Goal: Task Accomplishment & Management: Manage account settings

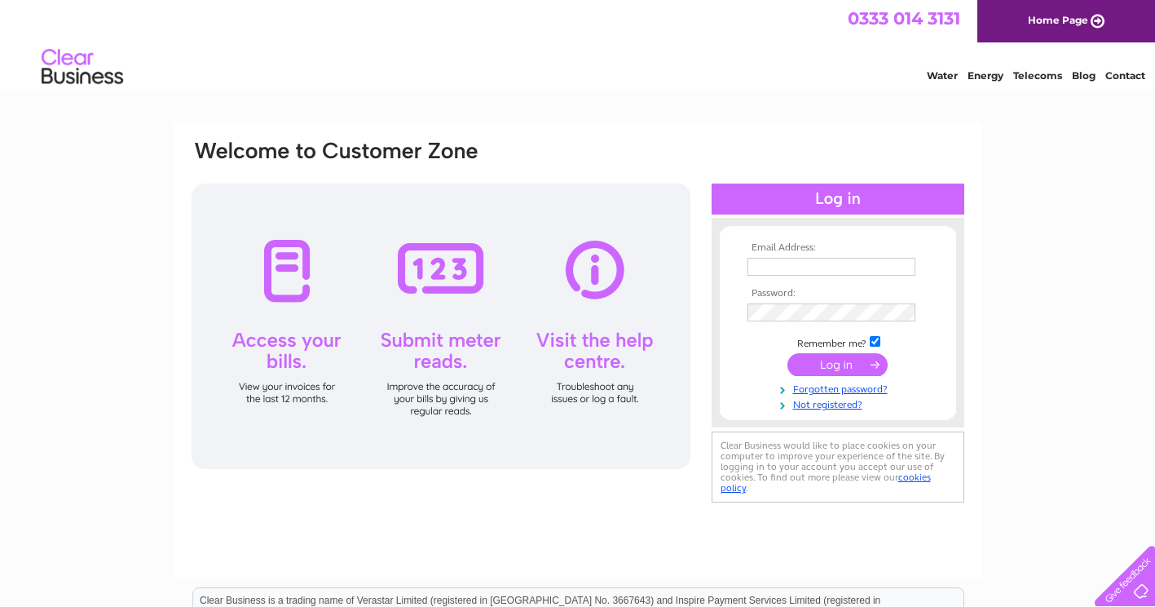
type input "mrmuggles62@gmail.com"
click at [844, 361] on input "submit" at bounding box center [838, 364] width 100 height 23
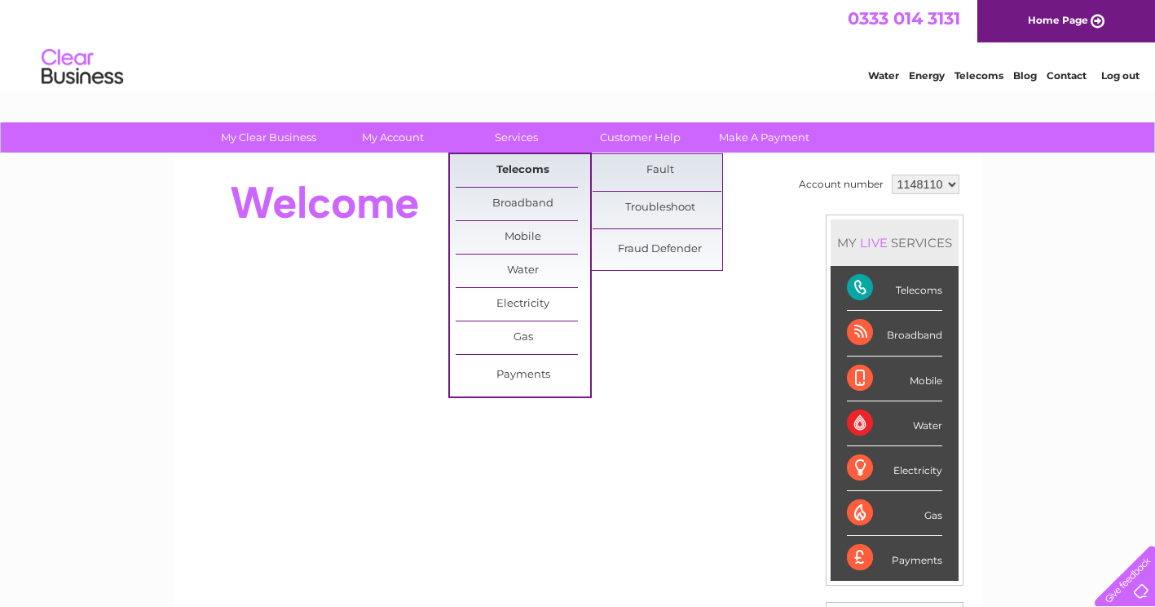
click at [512, 167] on link "Telecoms" at bounding box center [523, 170] width 135 height 33
click at [548, 166] on link "Telecoms" at bounding box center [523, 170] width 135 height 33
click at [540, 169] on link "Telecoms" at bounding box center [523, 170] width 135 height 33
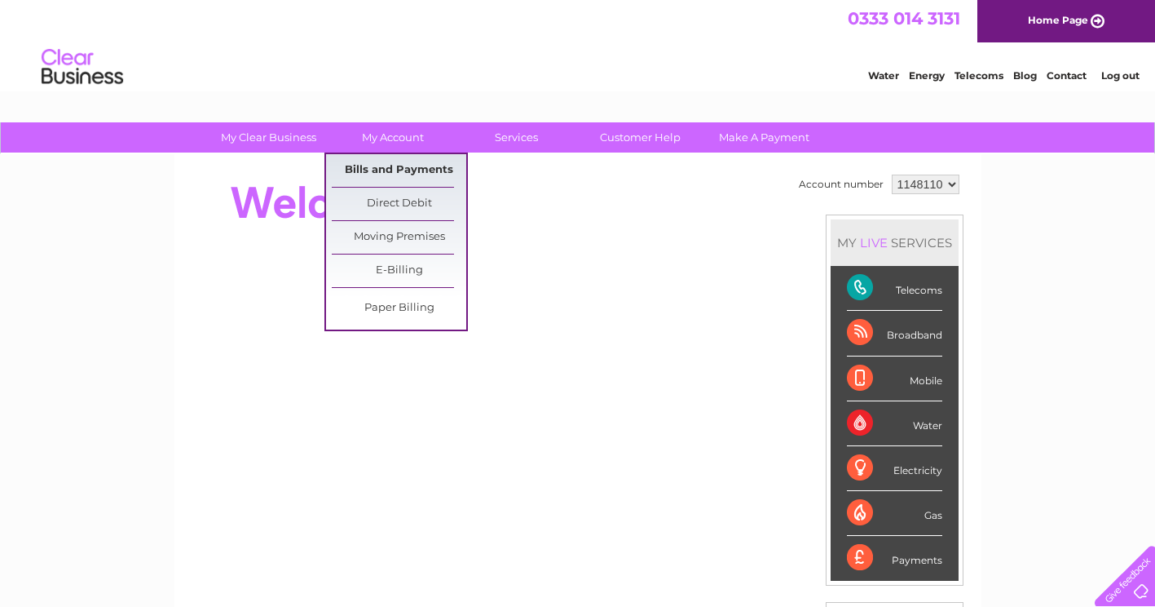
click at [395, 167] on link "Bills and Payments" at bounding box center [399, 170] width 135 height 33
click at [408, 164] on link "Bills and Payments" at bounding box center [399, 170] width 135 height 33
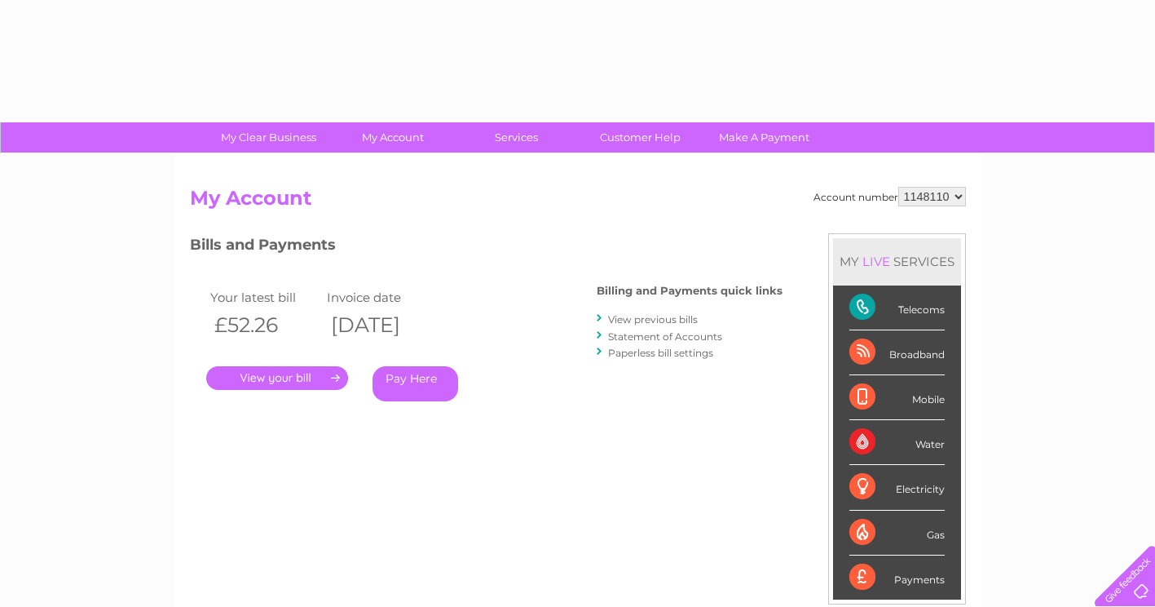
click at [675, 318] on link "View previous bills" at bounding box center [653, 319] width 90 height 12
click at [267, 381] on link "." at bounding box center [277, 378] width 142 height 24
click at [338, 380] on link "." at bounding box center [277, 378] width 142 height 24
click at [337, 380] on link "." at bounding box center [277, 378] width 142 height 24
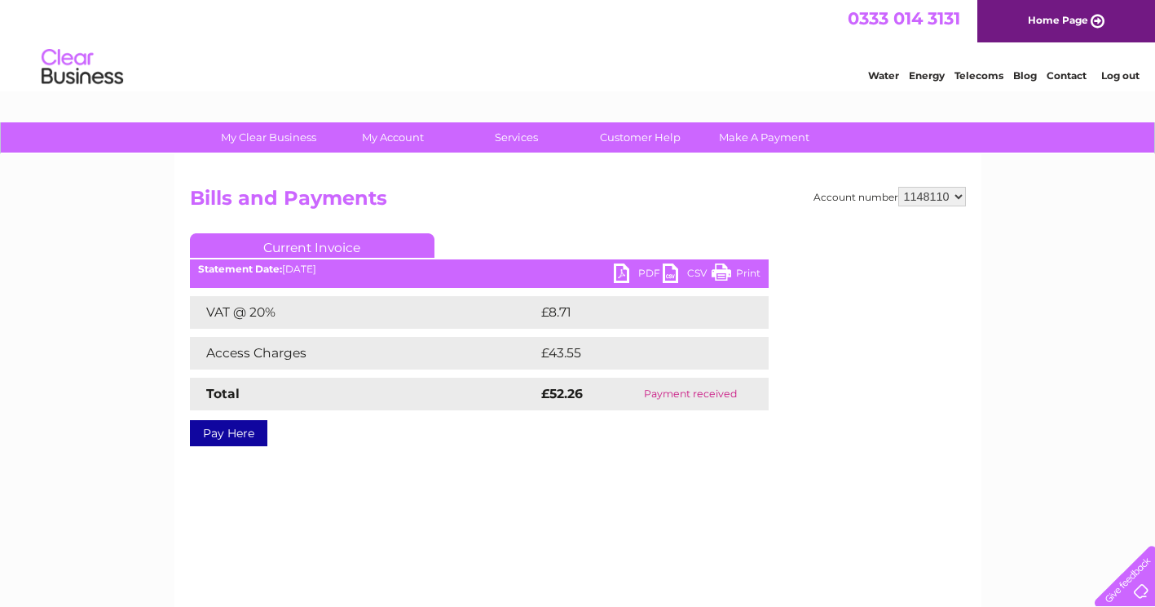
click at [618, 275] on link "PDF" at bounding box center [638, 275] width 49 height 24
